Goal: Information Seeking & Learning: Learn about a topic

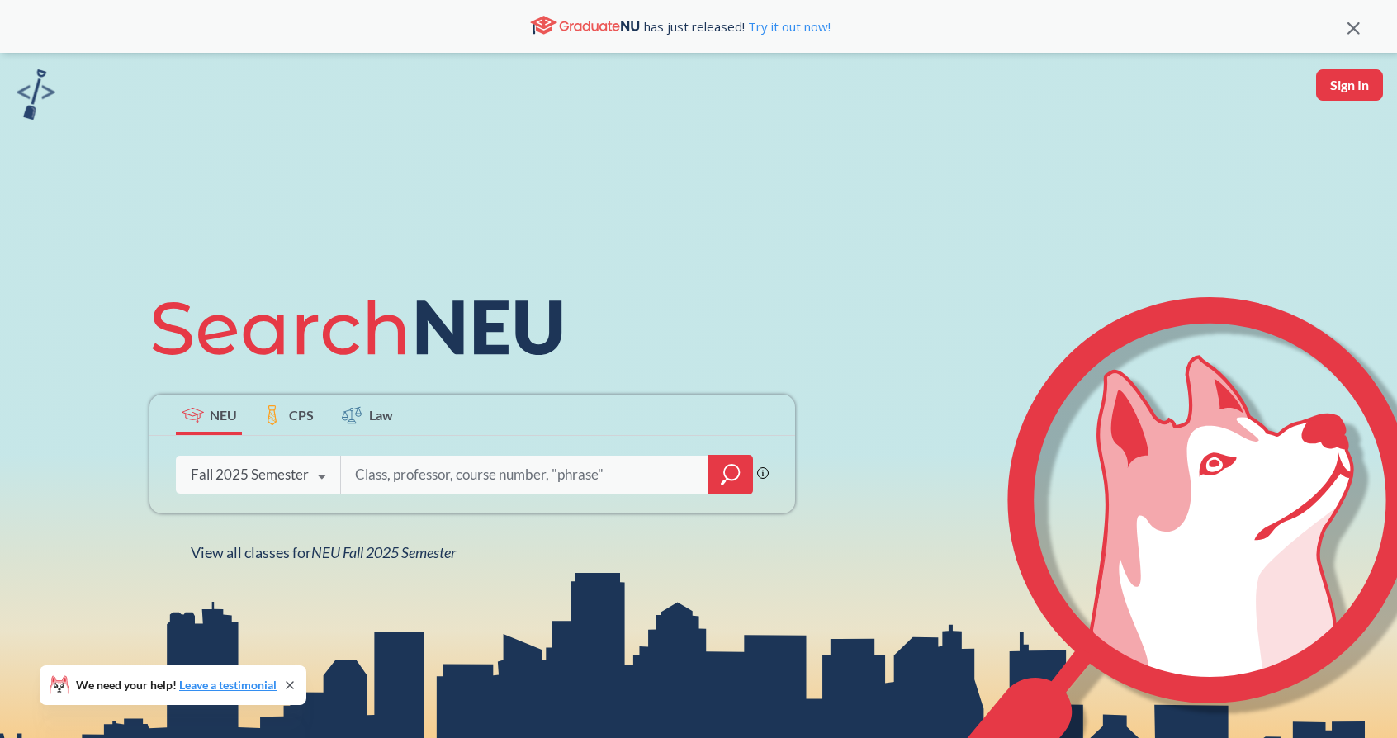
click at [361, 474] on input "search" at bounding box center [525, 475] width 344 height 35
click at [306, 481] on icon at bounding box center [321, 477] width 31 height 46
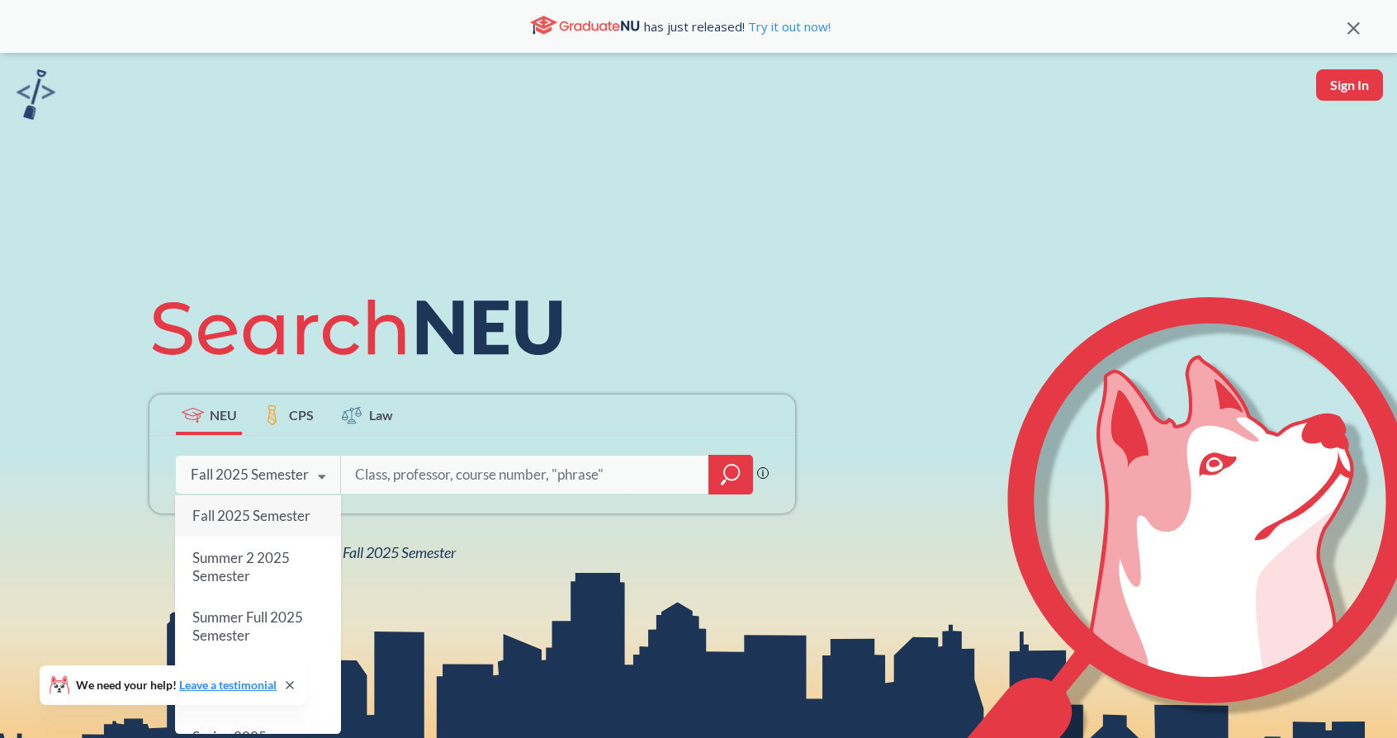
click at [385, 470] on input "search" at bounding box center [525, 475] width 344 height 35
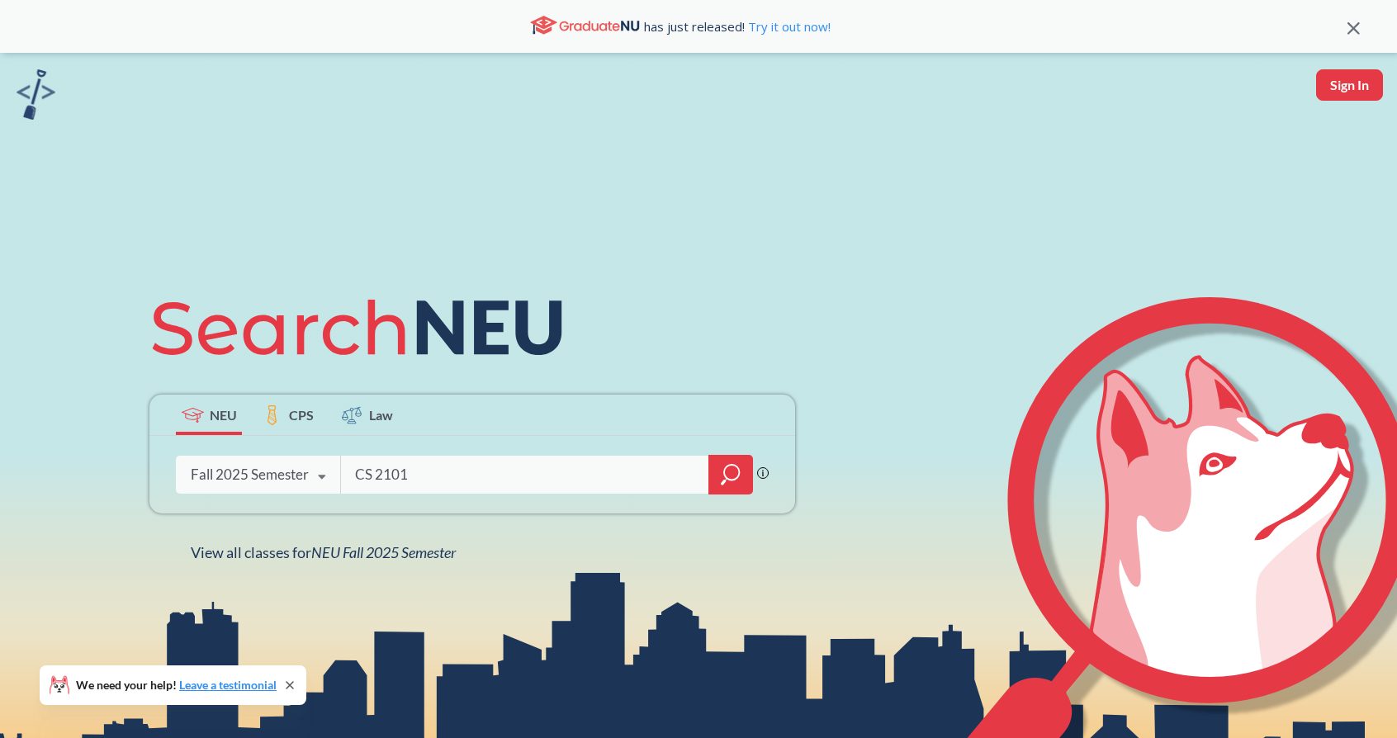
type input "CS 2101"
click at [728, 480] on icon "magnifying glass" at bounding box center [731, 472] width 15 height 15
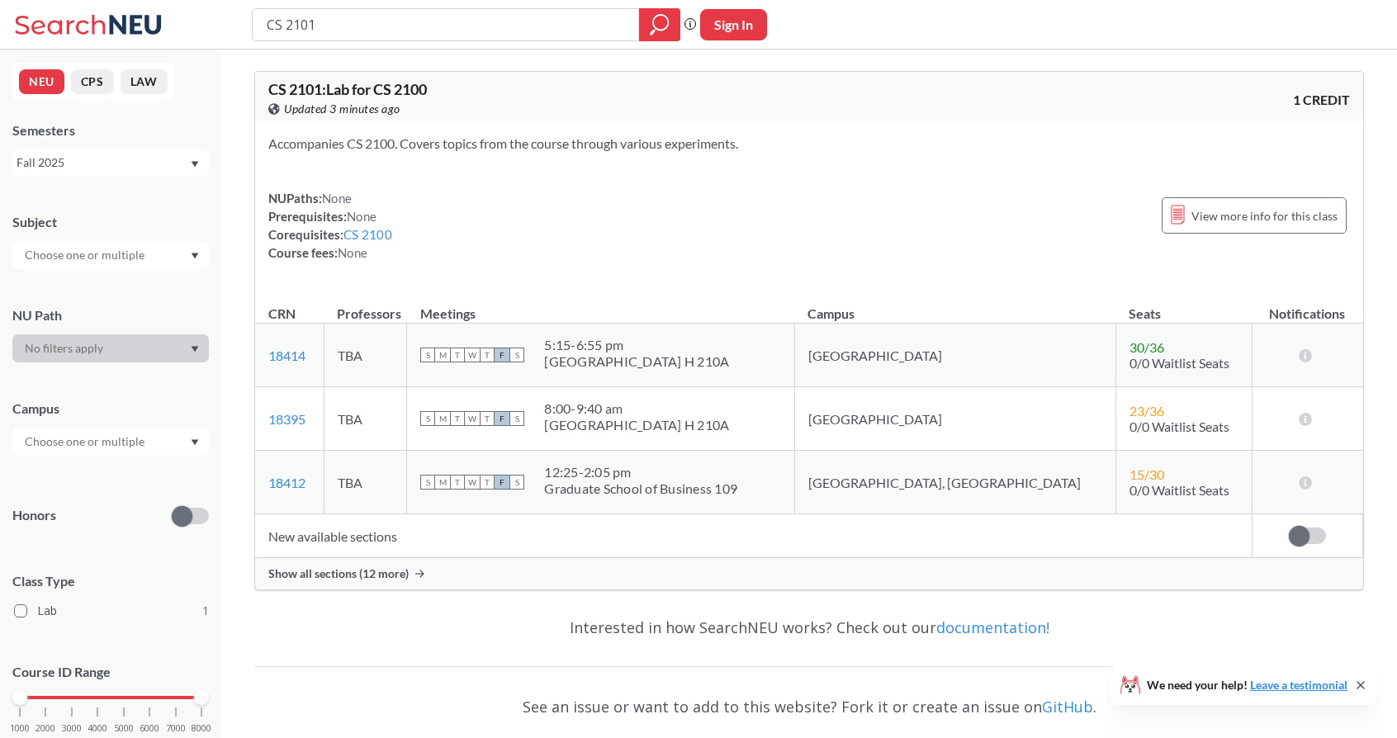
click at [450, 485] on span "M" at bounding box center [442, 482] width 15 height 15
click at [524, 473] on div "S M T W T F S" at bounding box center [472, 482] width 104 height 36
click at [510, 485] on span "F" at bounding box center [502, 482] width 15 height 15
click at [465, 353] on span "T" at bounding box center [457, 355] width 15 height 15
click at [464, 619] on div "Interested in how SearchNEU works? Check out our documentation!" at bounding box center [809, 628] width 1110 height 48
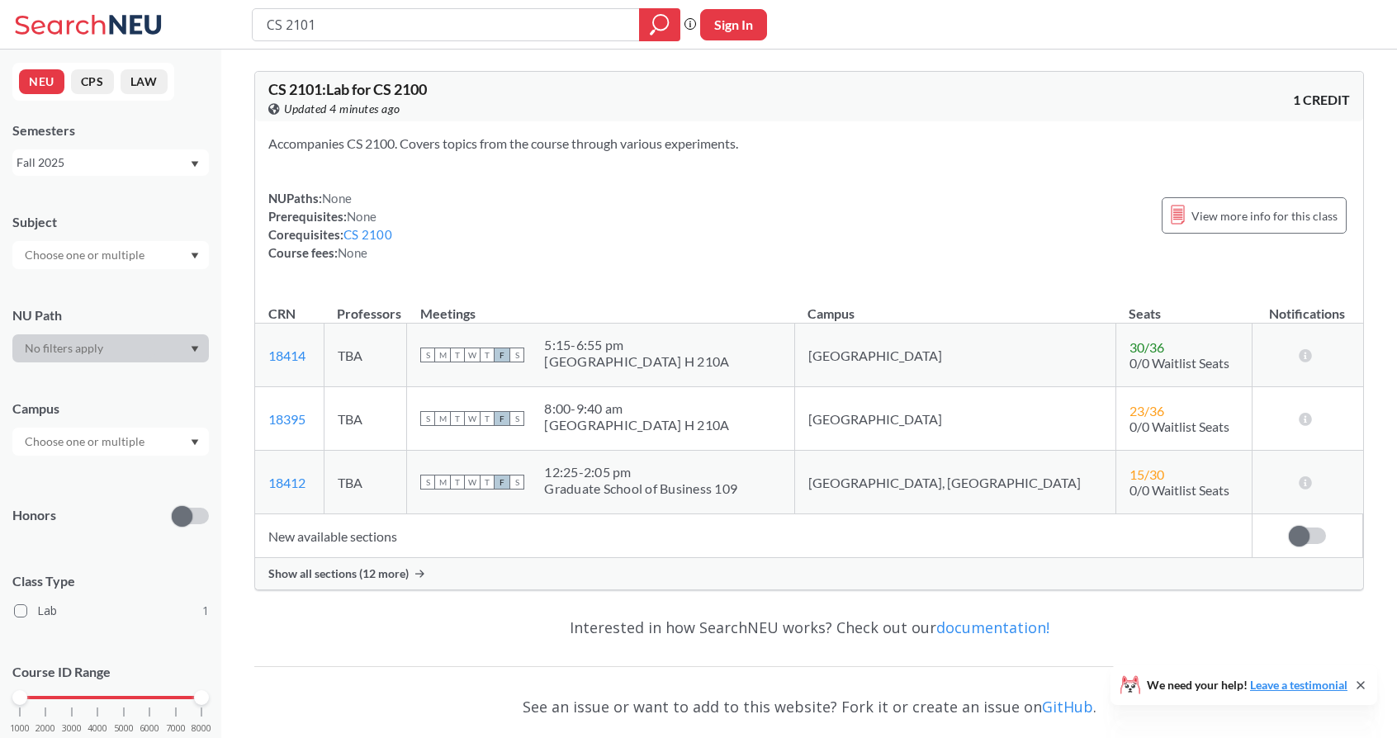
click at [463, 570] on div "Show all sections (12 more)" at bounding box center [809, 573] width 1108 height 31
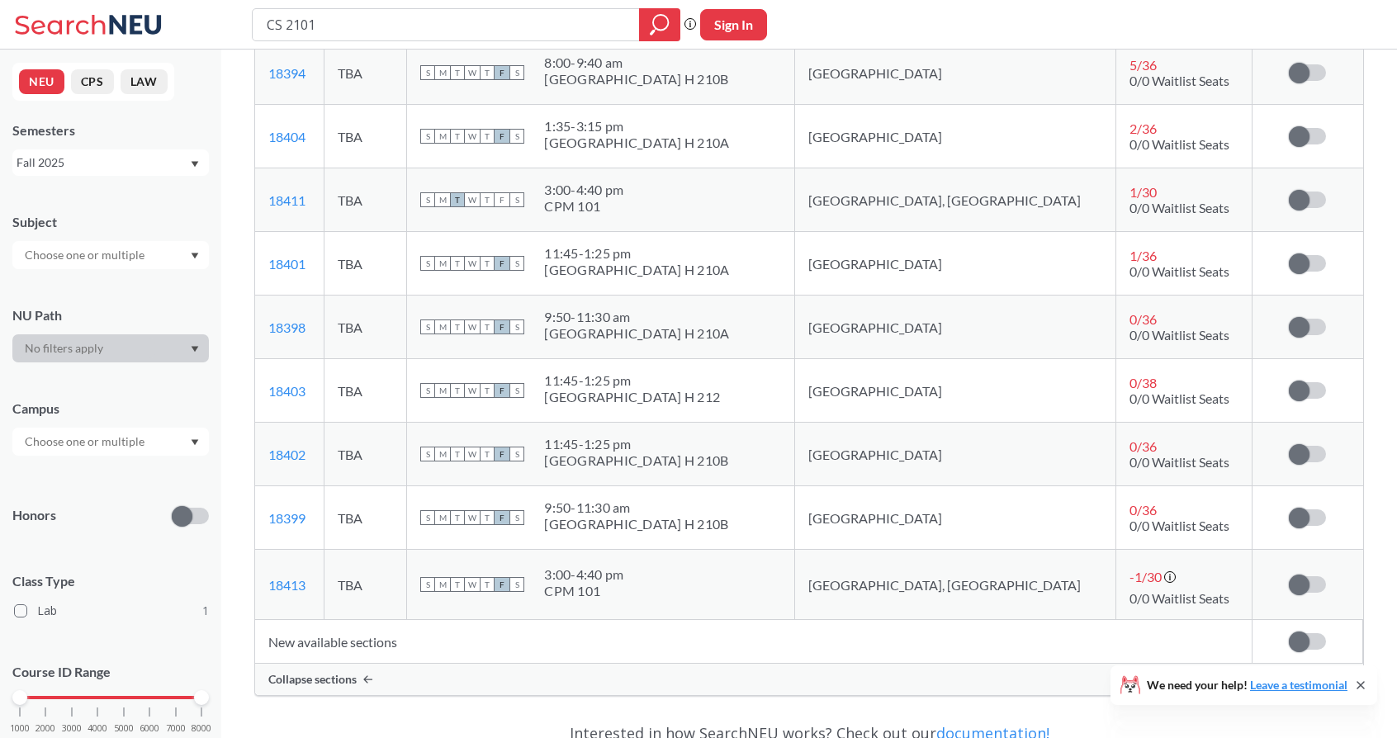
scroll to position [662, 0]
drag, startPoint x: 738, startPoint y: 214, endPoint x: 624, endPoint y: 186, distance: 118.2
click at [624, 186] on div "S M T W T F S 3:00 - 4:40 pm CPM 101" at bounding box center [600, 201] width 361 height 36
drag, startPoint x: 624, startPoint y: 186, endPoint x: 696, endPoint y: 206, distance: 75.6
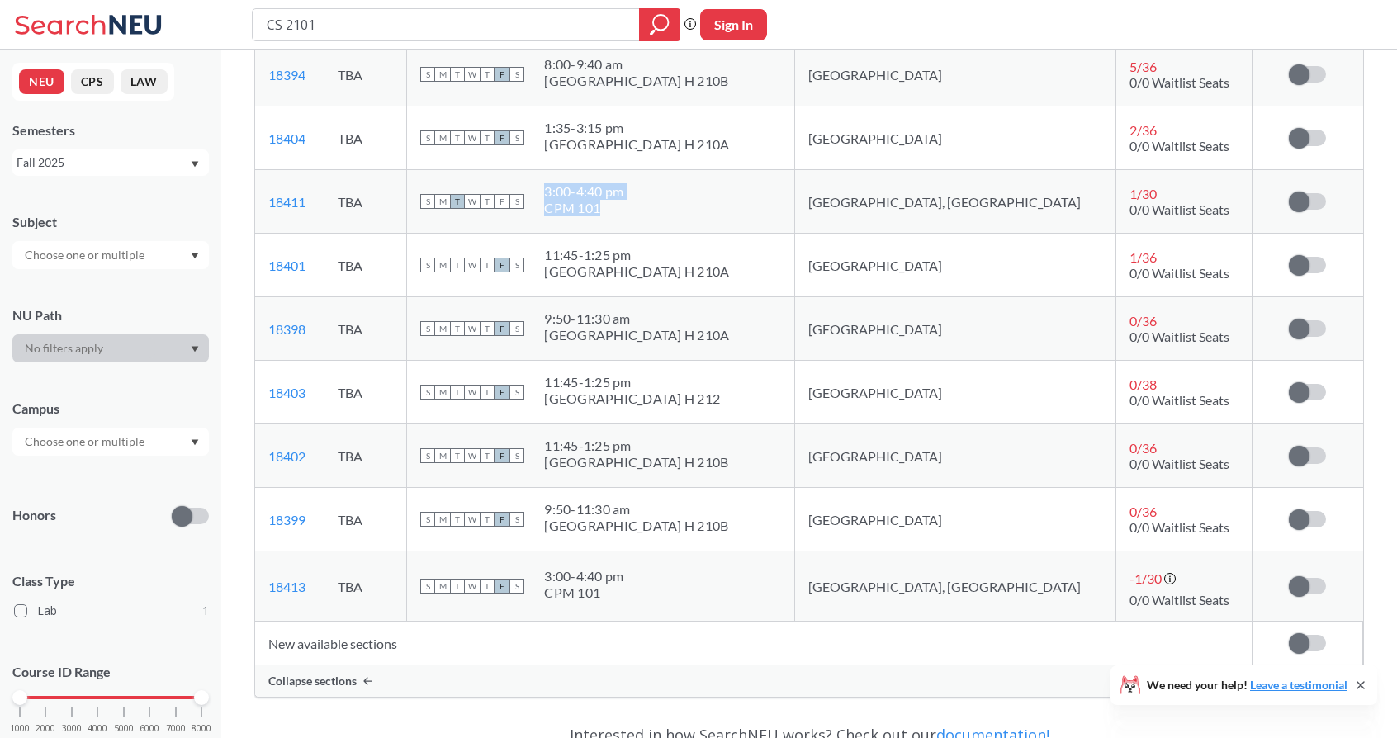
click at [696, 206] on div "S M T W T F S 3:00 - 4:40 pm CPM 101" at bounding box center [600, 201] width 361 height 36
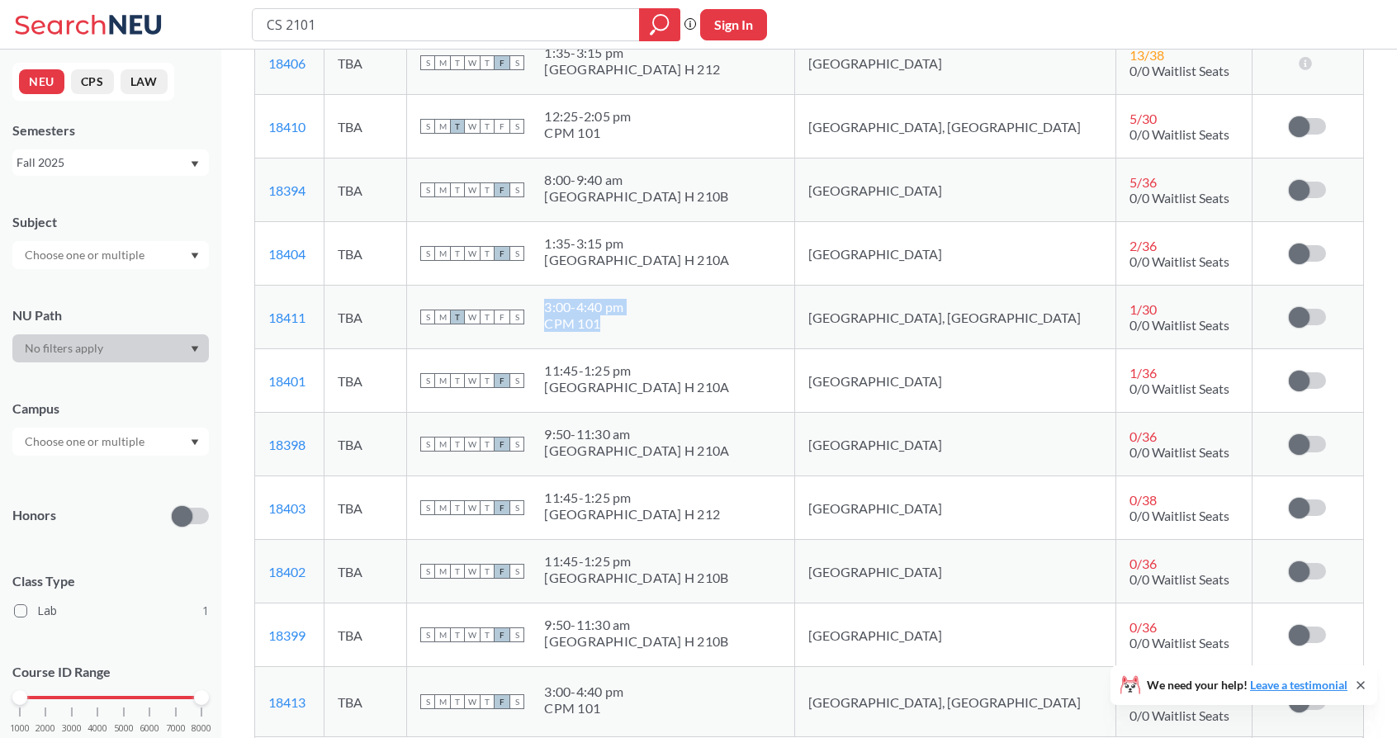
scroll to position [562, 0]
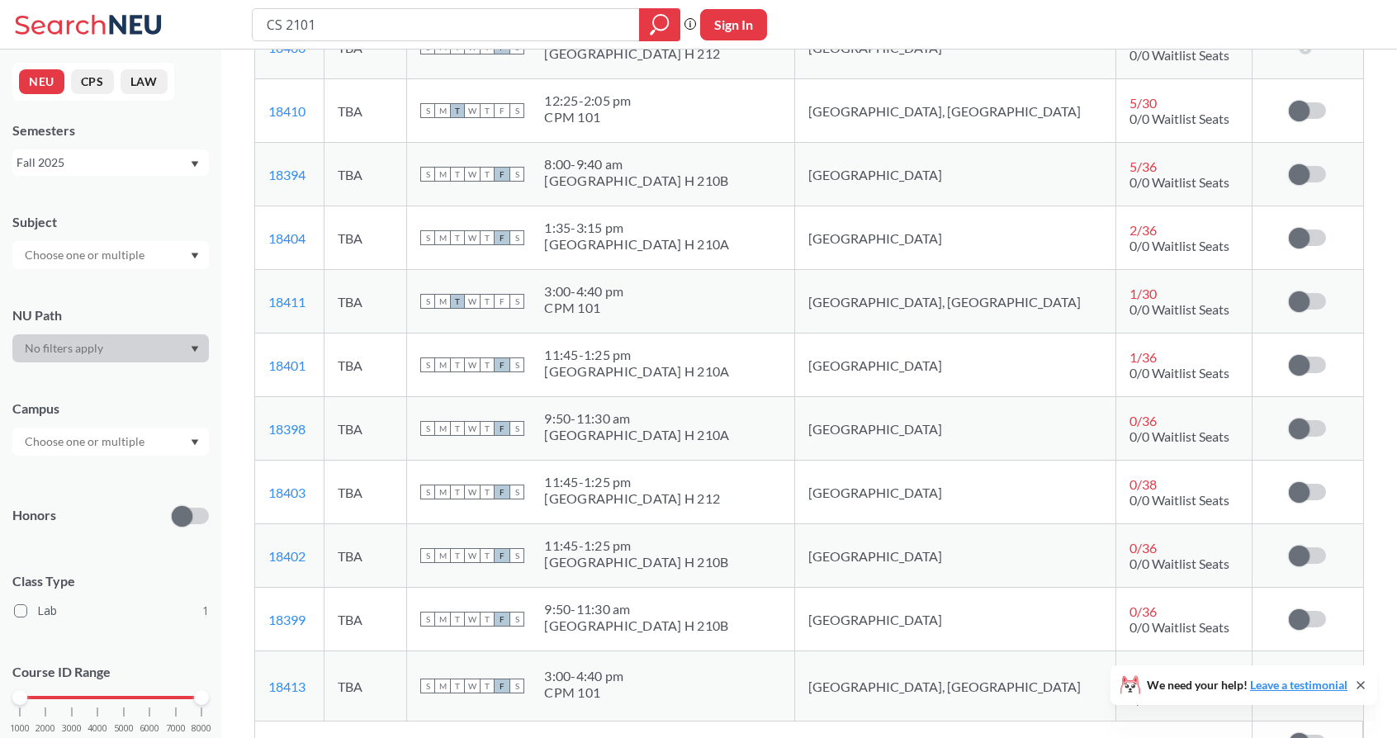
click at [584, 331] on td "S M T W T F S 3:00 - 4:40 pm CPM 101" at bounding box center [601, 302] width 388 height 64
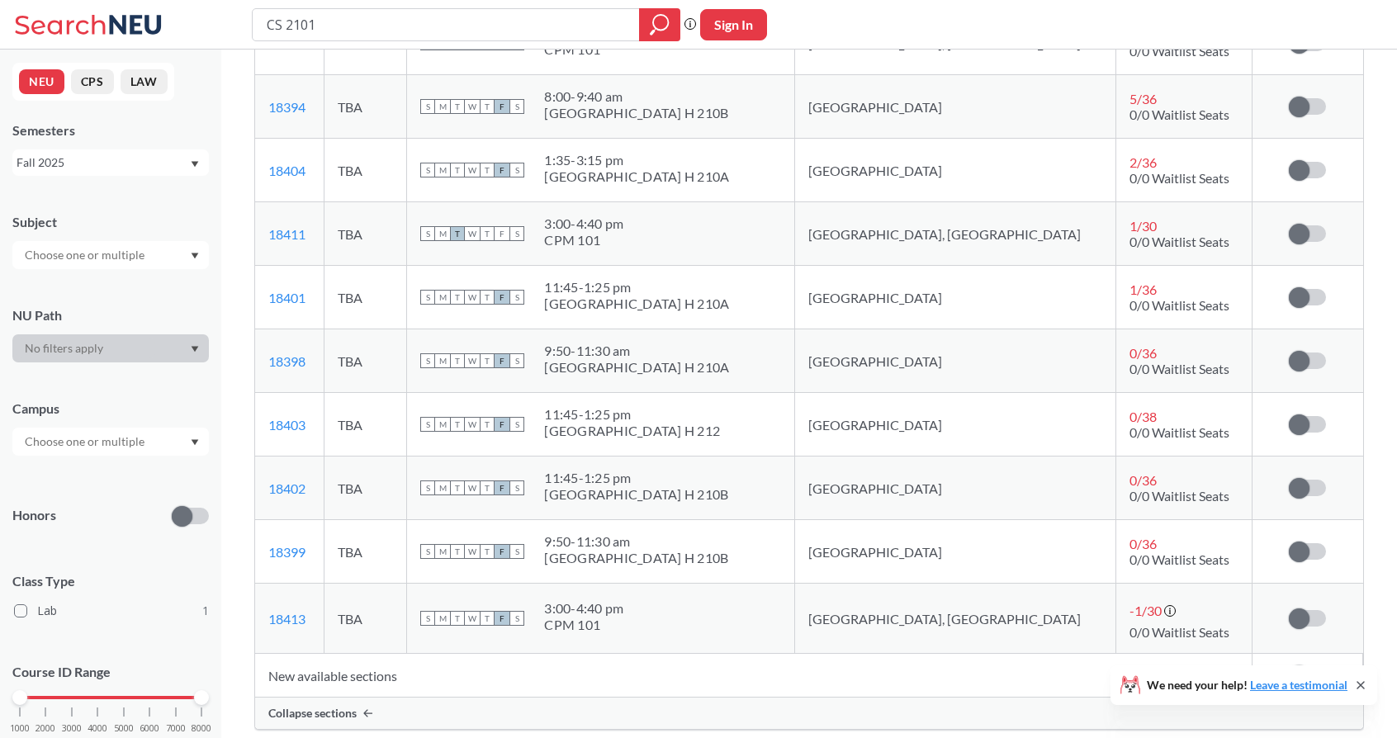
scroll to position [761, 0]
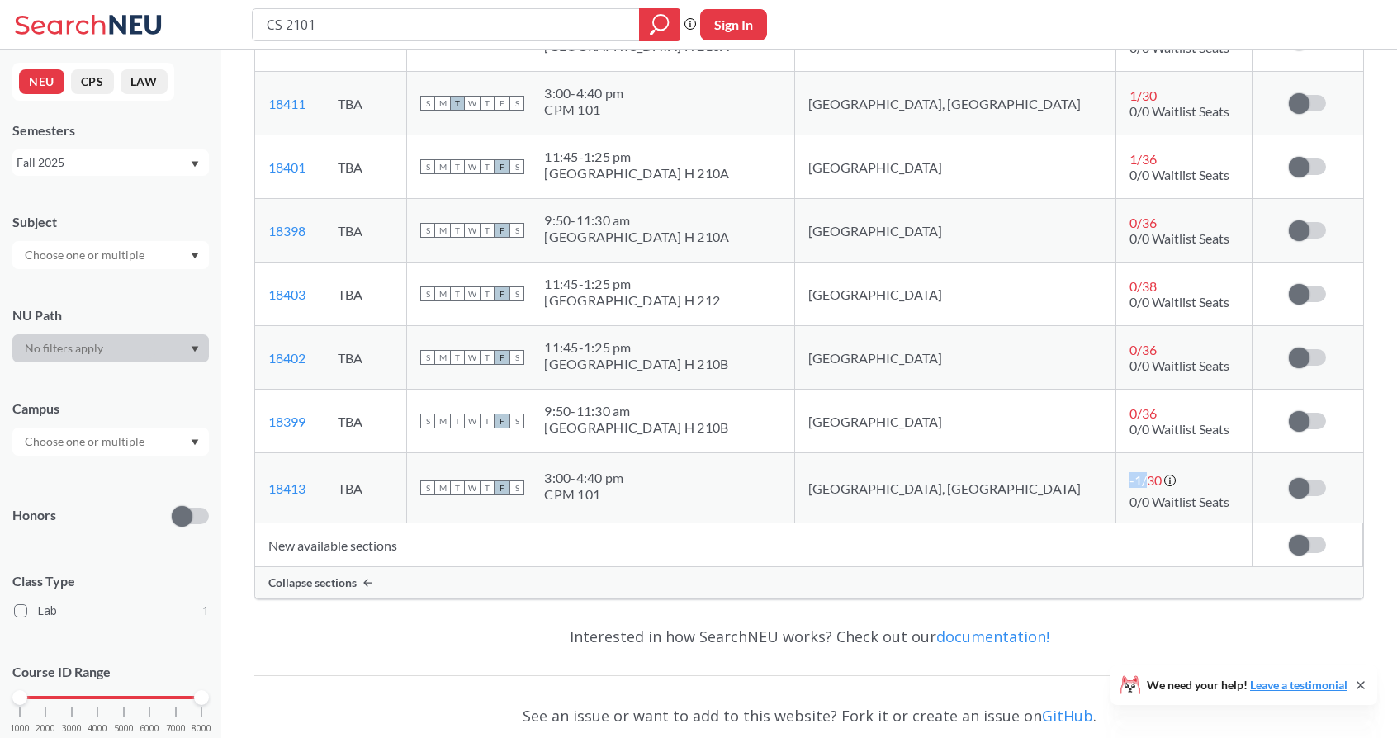
drag, startPoint x: 1046, startPoint y: 470, endPoint x: 1071, endPoint y: 486, distance: 30.5
click at [1116, 486] on td "-1 / 30 Negative seat counts are displayed when academic advisors apply course …" at bounding box center [1184, 488] width 136 height 70
click at [1116, 510] on td "-1 / 30 Negative seat counts are displayed when academic advisors apply course …" at bounding box center [1184, 488] width 136 height 70
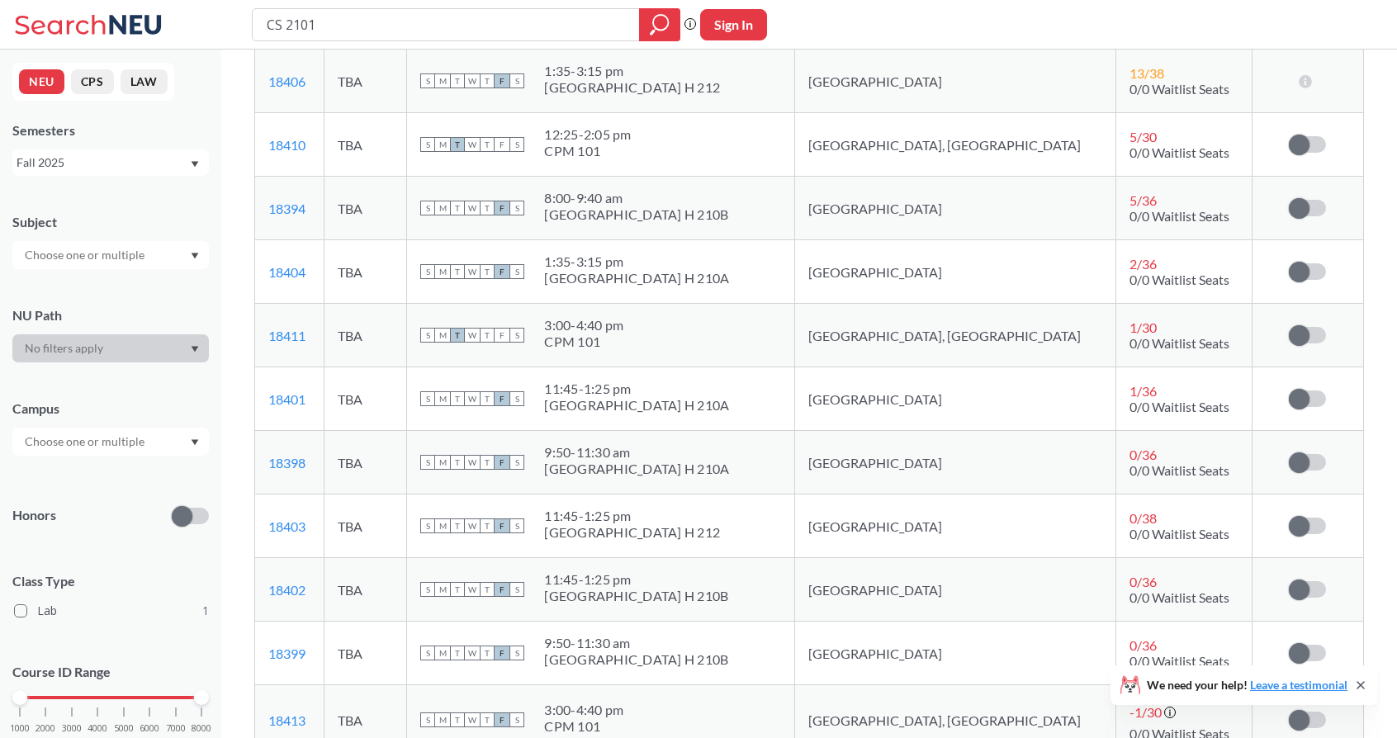
scroll to position [888, 0]
